Goal: Information Seeking & Learning: Learn about a topic

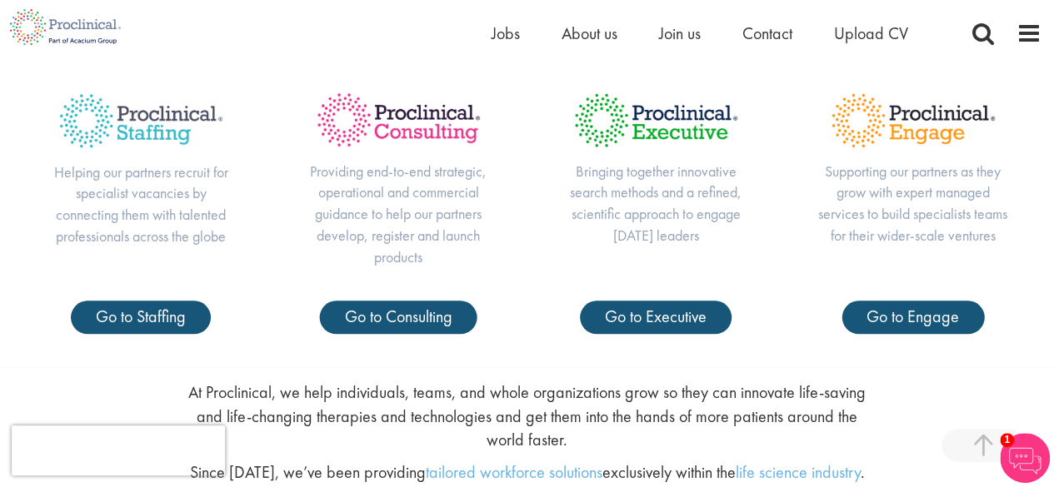
scroll to position [570, 0]
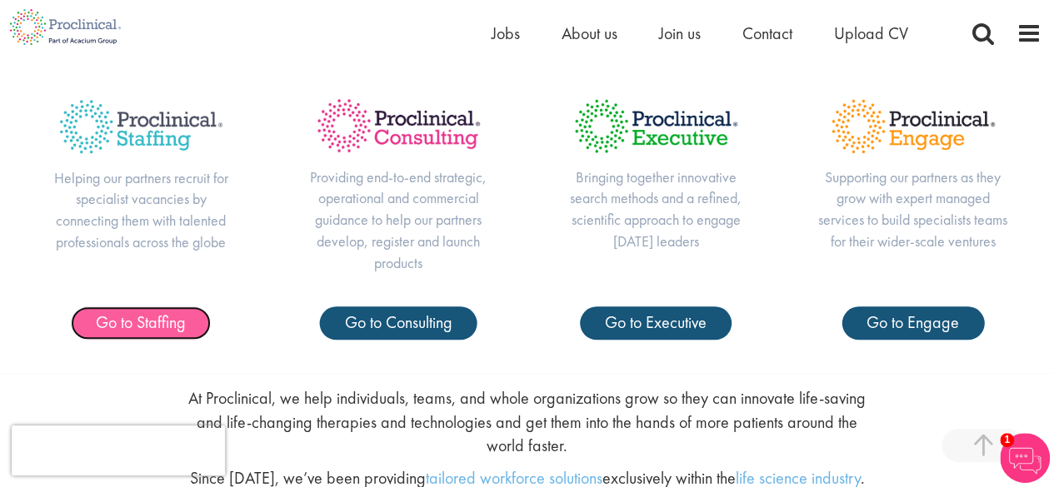
click at [146, 327] on span "Go to Staffing" at bounding box center [141, 323] width 90 height 22
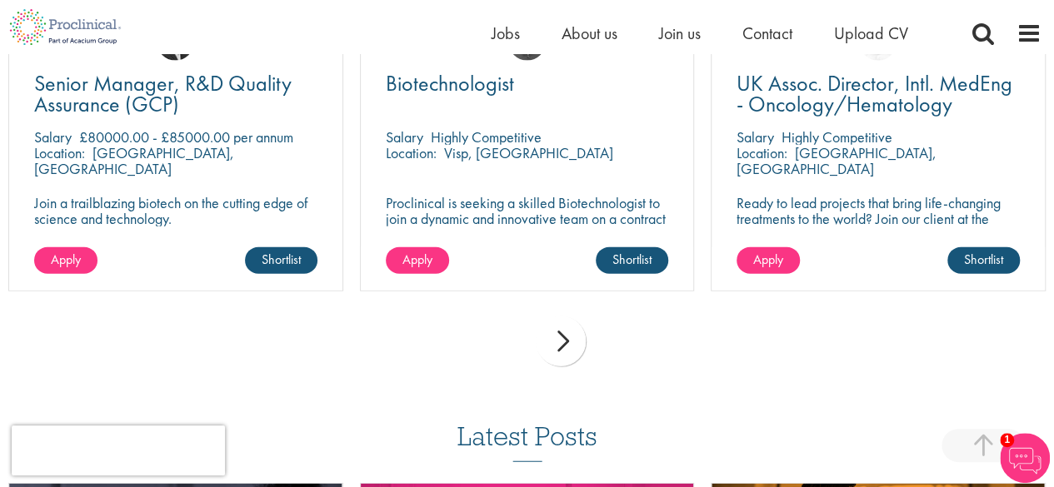
scroll to position [1877, 0]
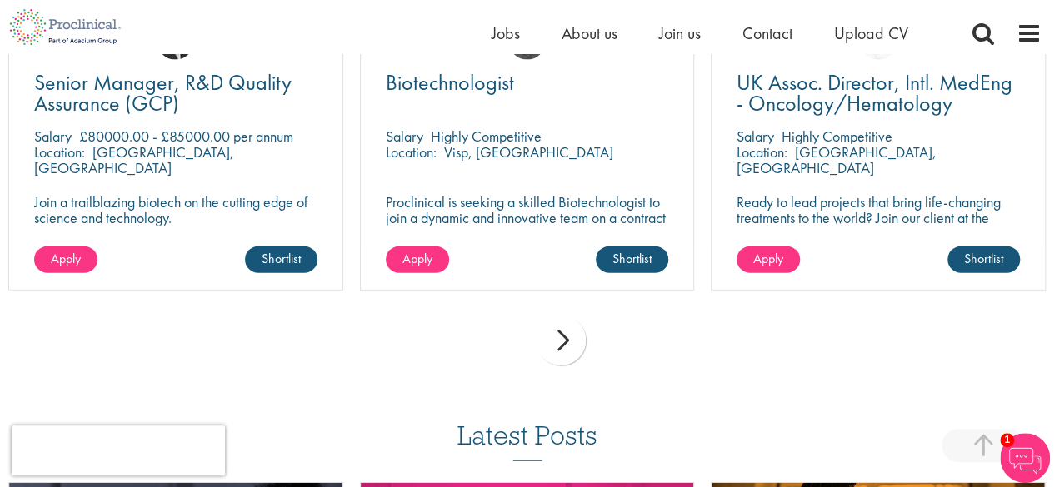
click at [562, 331] on div "next" at bounding box center [561, 341] width 50 height 50
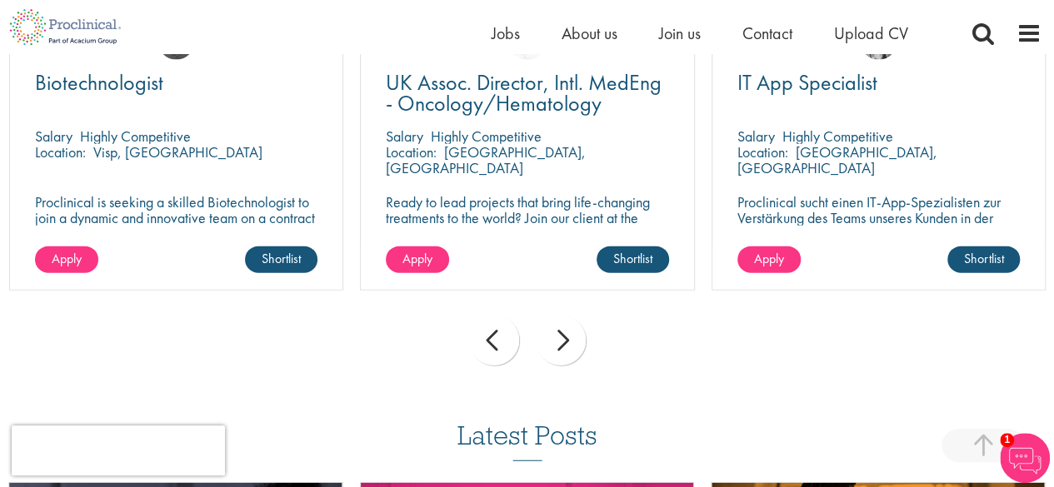
click at [562, 331] on div "next" at bounding box center [561, 341] width 50 height 50
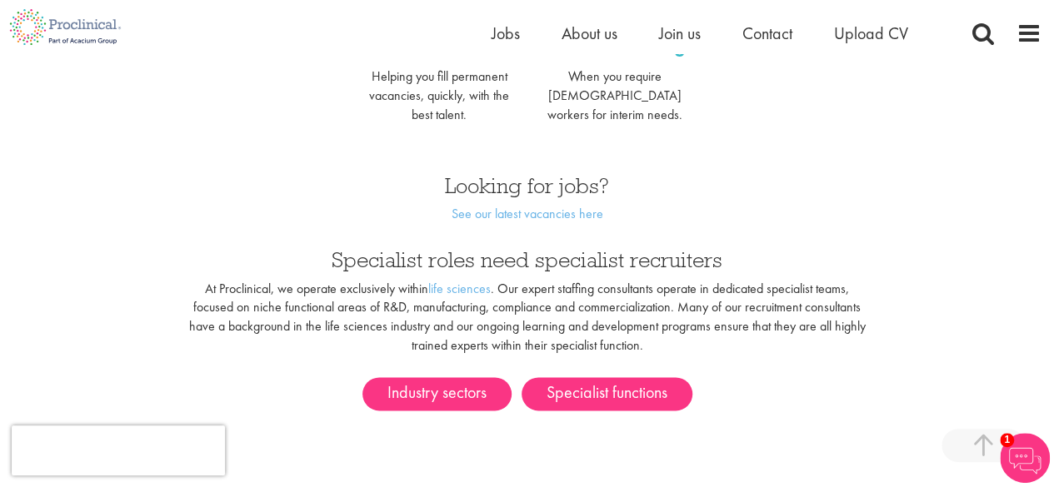
scroll to position [842, 0]
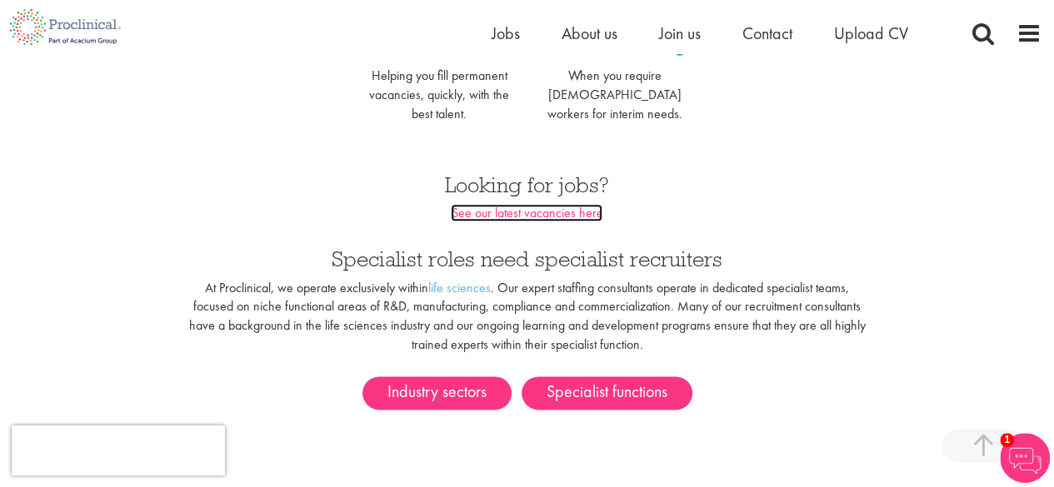
click at [565, 204] on link "See our latest vacancies here" at bounding box center [527, 212] width 152 height 17
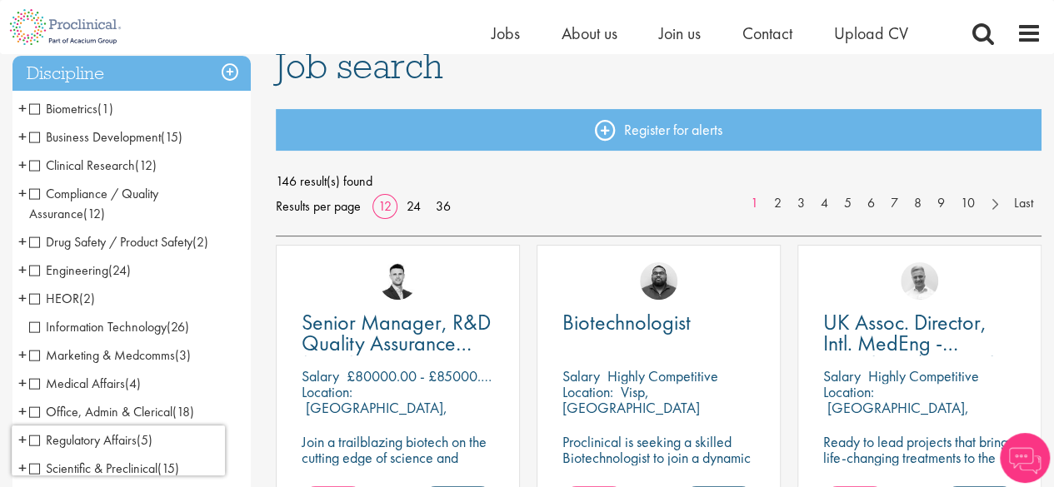
click at [35, 165] on span "Clinical Research" at bounding box center [82, 165] width 106 height 17
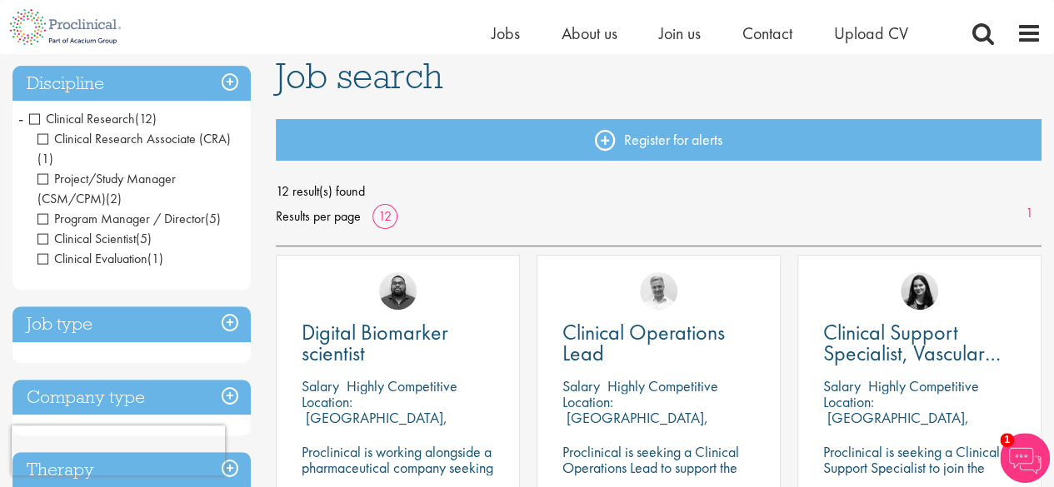
scroll to position [120, 0]
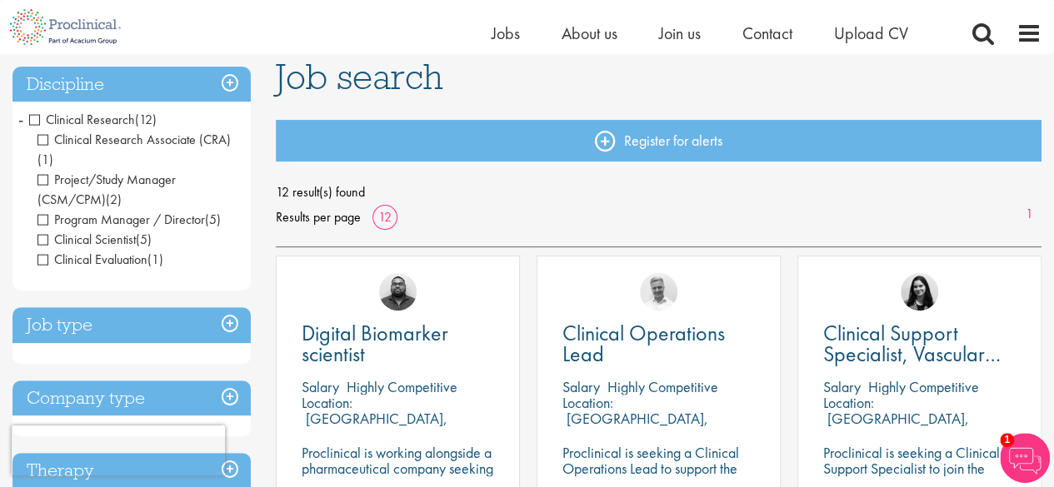
click at [35, 116] on span "Clinical Research" at bounding box center [82, 119] width 106 height 17
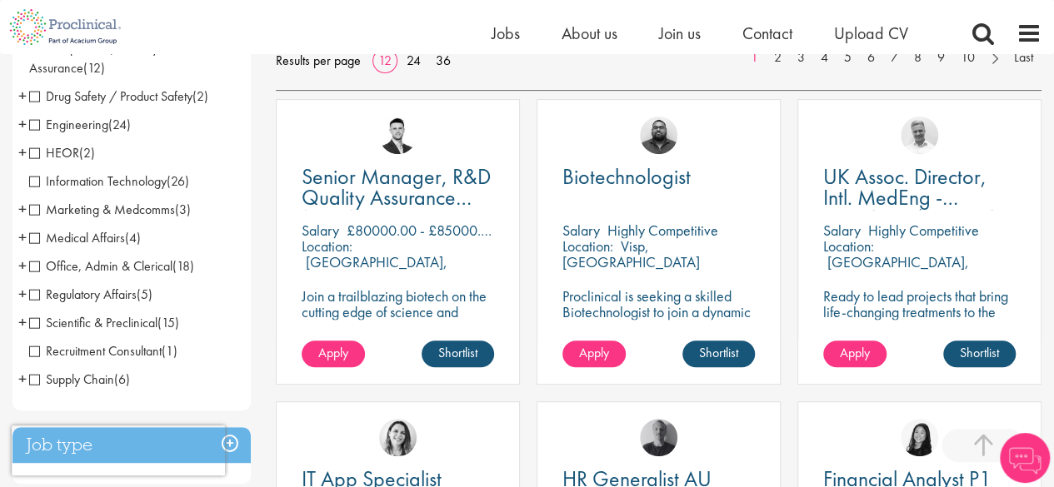
scroll to position [277, 0]
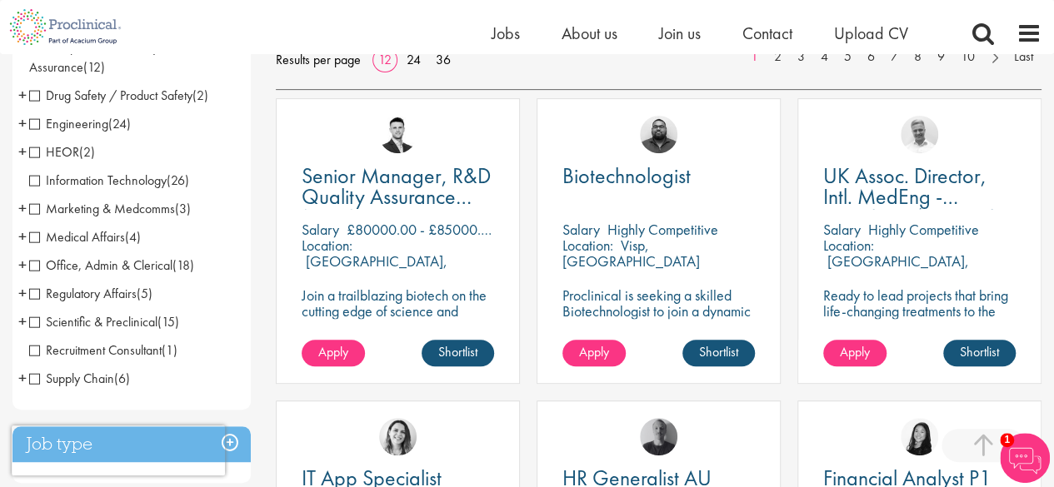
click at [35, 382] on span "Supply Chain" at bounding box center [71, 378] width 85 height 17
